Goal: Transaction & Acquisition: Purchase product/service

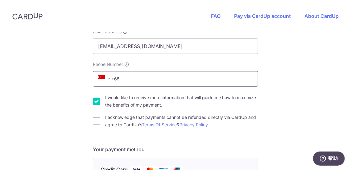
click at [147, 75] on input "Phone Number" at bounding box center [175, 78] width 165 height 15
type input "85062483"
click at [95, 122] on input "I acknowledge that payments cannot be refunded directly via CardUp and agree to…" at bounding box center [96, 121] width 7 height 7
checkbox input "true"
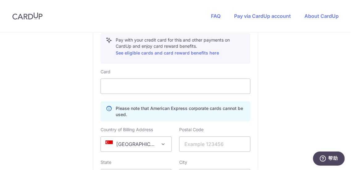
scroll to position [309, 0]
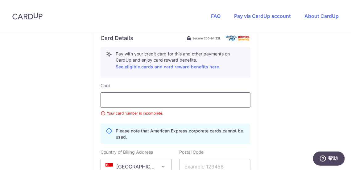
click at [161, 104] on div at bounding box center [176, 100] width 150 height 15
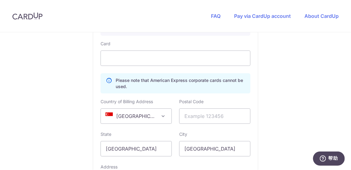
scroll to position [370, 0]
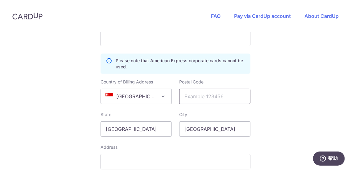
click at [203, 96] on input "text" at bounding box center [214, 96] width 71 height 15
click at [210, 93] on input "text" at bounding box center [214, 96] width 71 height 15
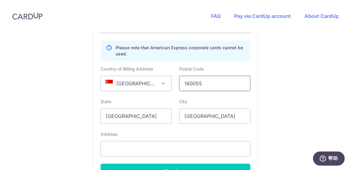
scroll to position [432, 0]
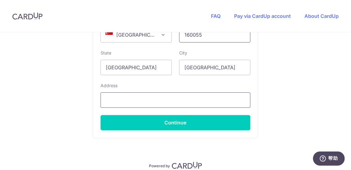
type input "160055"
click at [116, 100] on input "text" at bounding box center [176, 100] width 150 height 15
drag, startPoint x: 89, startPoint y: 90, endPoint x: 80, endPoint y: 92, distance: 8.5
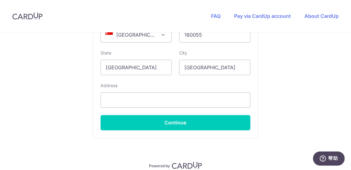
drag, startPoint x: 89, startPoint y: 72, endPoint x: 267, endPoint y: 108, distance: 181.2
paste input "[STREET_ADDRESS]"
click at [176, 100] on input "[STREET_ADDRESS]" at bounding box center [176, 100] width 150 height 15
click at [167, 98] on input "[STREET_ADDRESS]" at bounding box center [176, 100] width 150 height 15
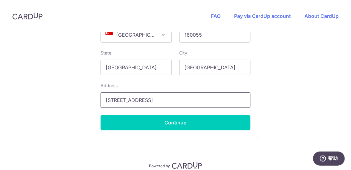
click at [167, 98] on input "[STREET_ADDRESS]" at bounding box center [176, 100] width 150 height 15
click at [167, 99] on input "[STREET_ADDRESS]" at bounding box center [176, 100] width 150 height 15
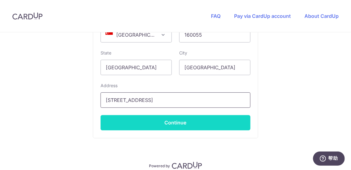
type input "[STREET_ADDRESS]"
click at [167, 121] on button "Continue" at bounding box center [176, 122] width 150 height 15
type input "**** 4861"
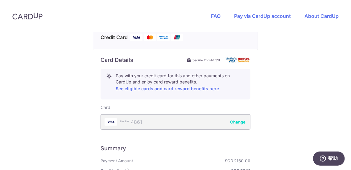
scroll to position [318, 0]
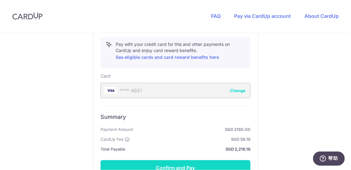
click at [161, 165] on button "Confirm and Pay" at bounding box center [176, 168] width 150 height 15
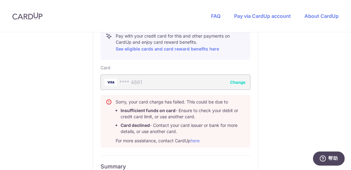
scroll to position [329, 0]
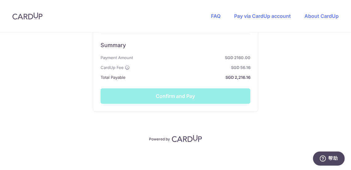
click at [171, 98] on div "Summary Payment Amount SGD 2160.00 CardUp Fee SGD 56.16 Total Payable SGD 2,216…" at bounding box center [176, 69] width 150 height 70
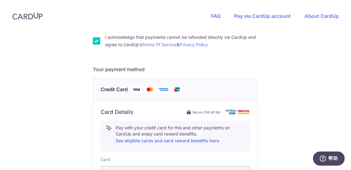
scroll to position [232, 0]
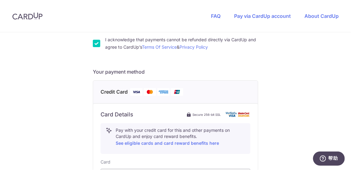
click at [180, 91] on img at bounding box center [177, 92] width 12 height 8
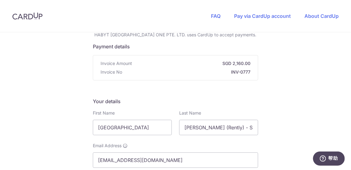
scroll to position [0, 0]
